Goal: Use online tool/utility: Utilize a website feature to perform a specific function

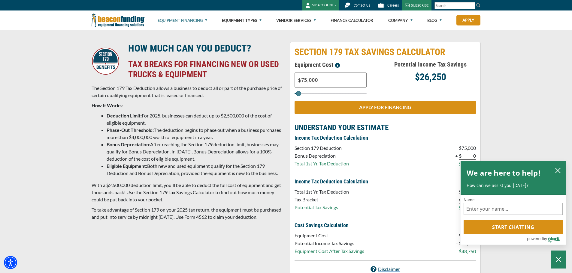
drag, startPoint x: 301, startPoint y: 81, endPoint x: 289, endPoint y: 82, distance: 12.0
click at [289, 82] on div "SECTION 179 TAX SAVINGS CALCULATOR Equipment Cost $75,000 Potential Income Tax …" at bounding box center [385, 160] width 198 height 236
type input "$9,000"
type input "9000"
type input "$90,000"
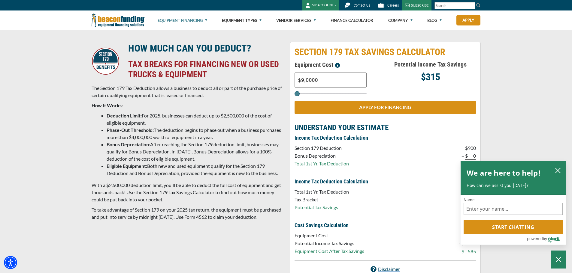
type input "90000"
type input "$900,000"
type input "900000"
click at [556, 168] on icon "close chatbox" at bounding box center [558, 171] width 6 height 6
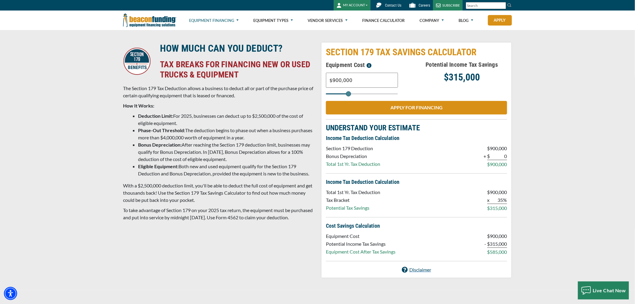
drag, startPoint x: 574, startPoint y: 18, endPoint x: 584, endPoint y: 250, distance: 232.2
click at [571, 250] on div "HOW MUCH CAN YOU DEDUCT? TAX BREAKS FOR FINANCING NEW OR USED TRUCKS & EQUIPMEN…" at bounding box center [317, 160] width 635 height 260
drag, startPoint x: 355, startPoint y: 79, endPoint x: 323, endPoint y: 80, distance: 32.1
click at [323, 80] on div "SECTION 179 TAX SAVINGS CALCULATOR Equipment Cost $900,000 Potential Income Tax…" at bounding box center [416, 160] width 191 height 236
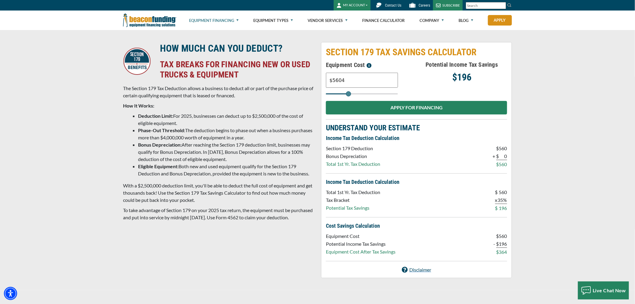
type input "$5,604"
type input "6000"
type input "$56,040"
type input "56000"
type input "$560,405"
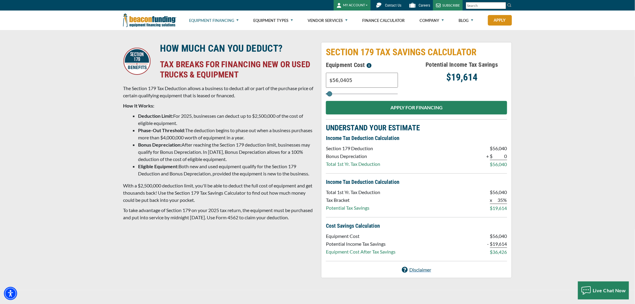
type input "560000"
type input "$5,604,052"
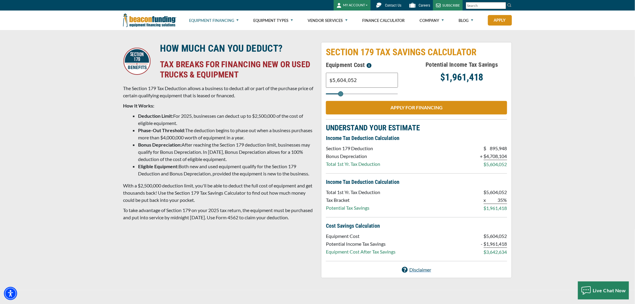
click at [567, 132] on div "HOW MUCH CAN YOU DEDUCT? TAX BREAKS FOR FINANCING NEW OR USED TRUCKS & EQUIPMEN…" at bounding box center [317, 160] width 635 height 260
